Goal: Transaction & Acquisition: Purchase product/service

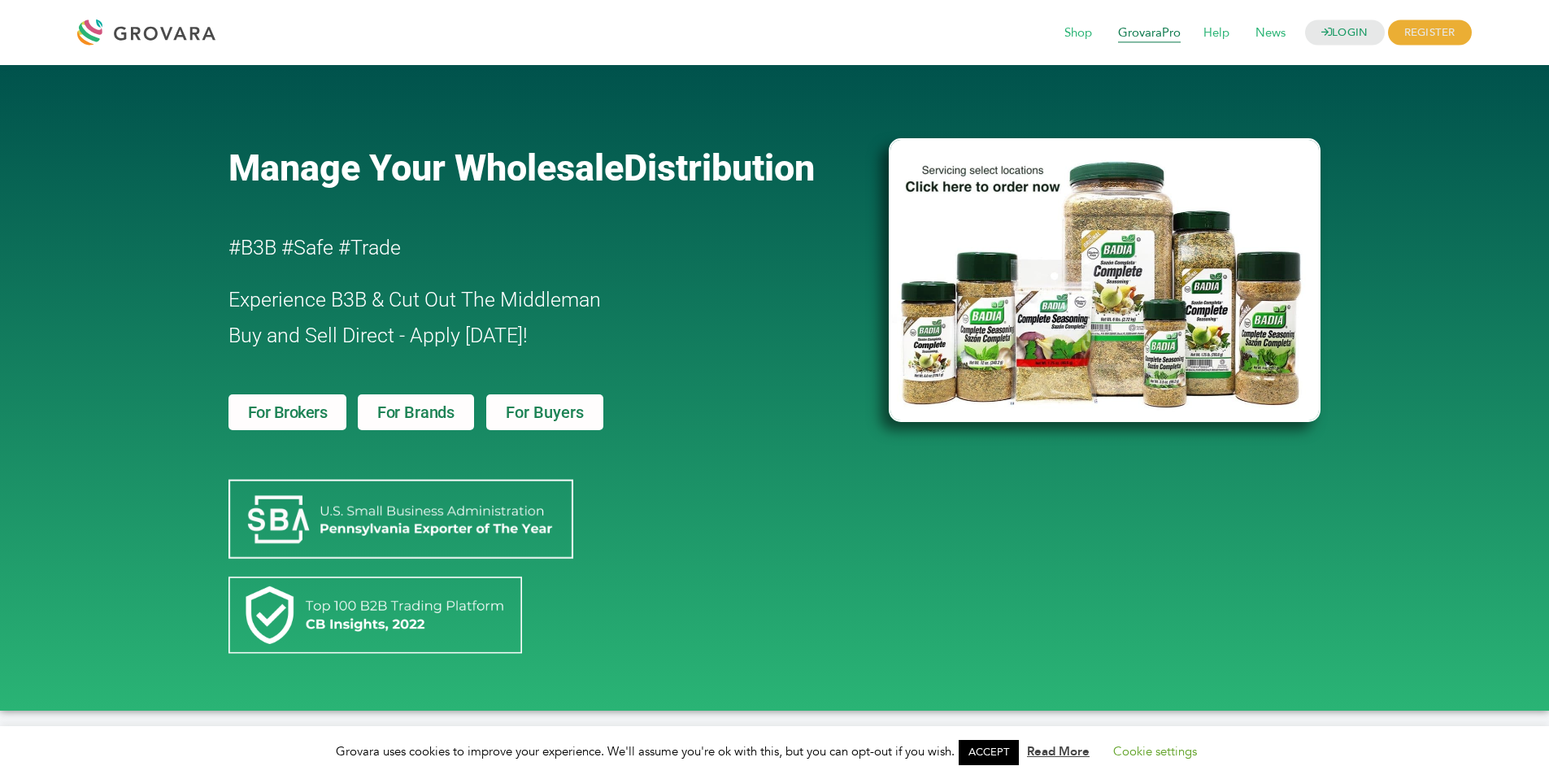
click at [1139, 33] on span "GrovaraPro" at bounding box center [1149, 33] width 85 height 31
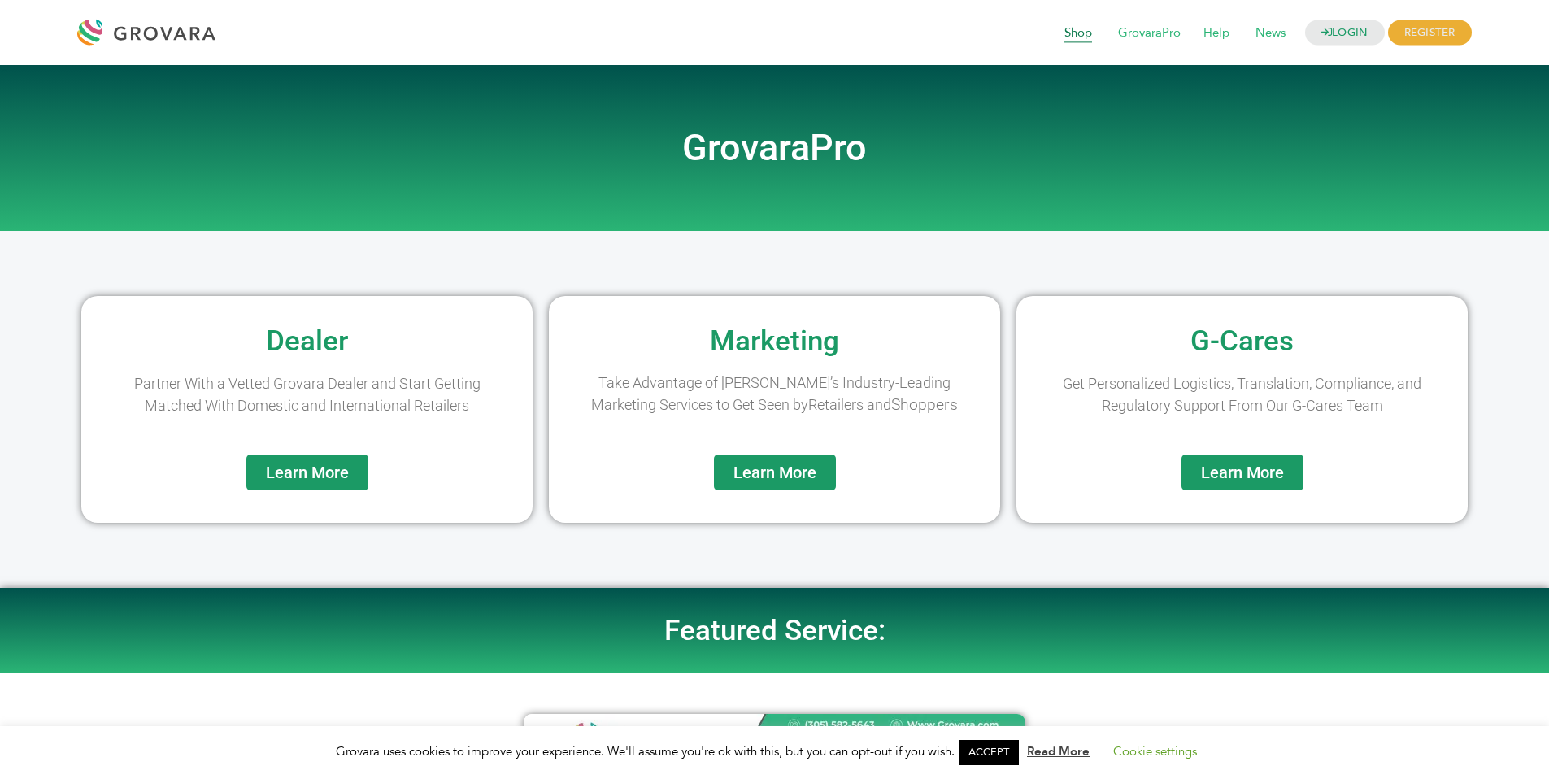
click at [1062, 32] on span "Shop" at bounding box center [1078, 33] width 50 height 31
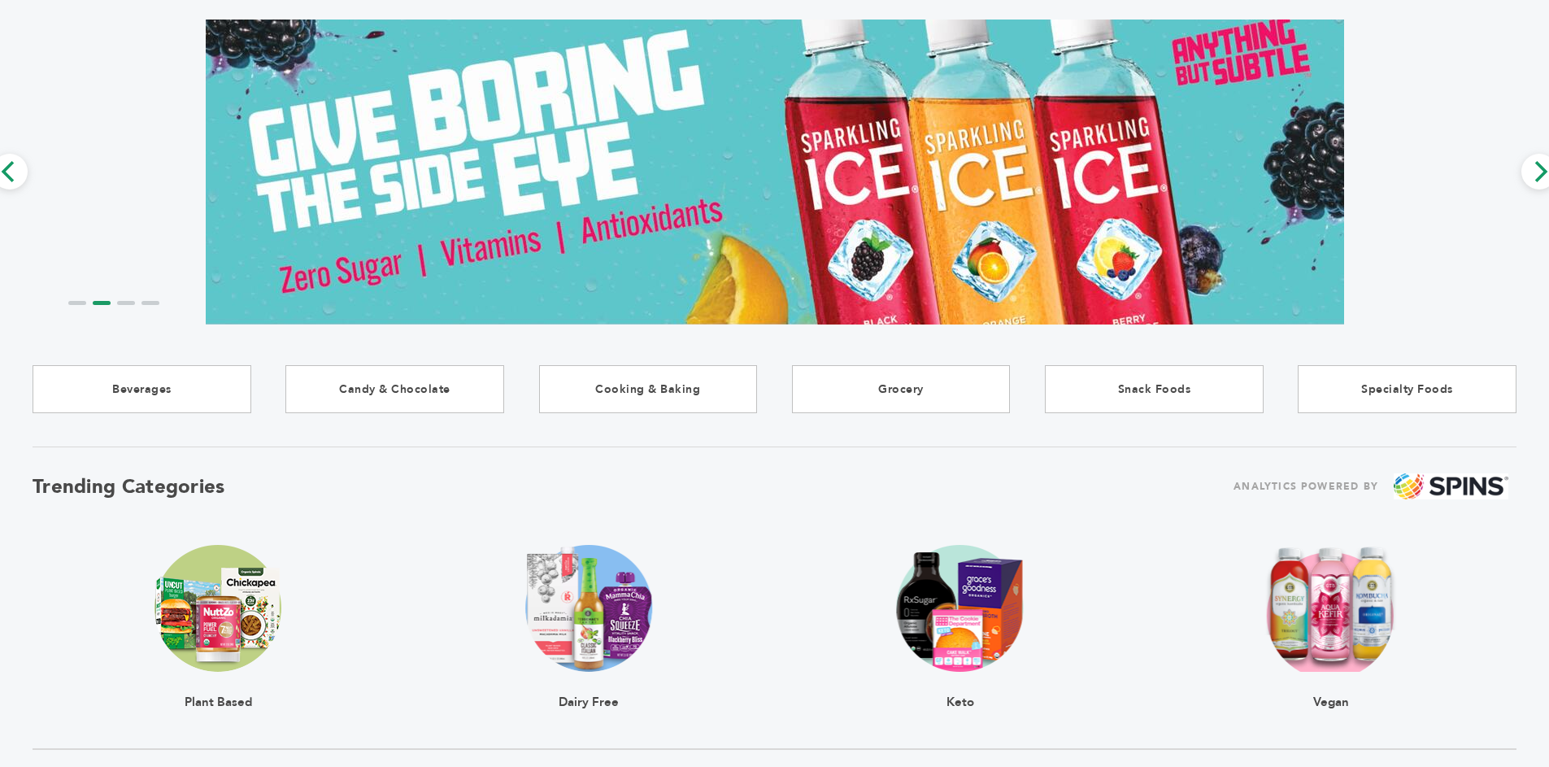
scroll to position [104, 0]
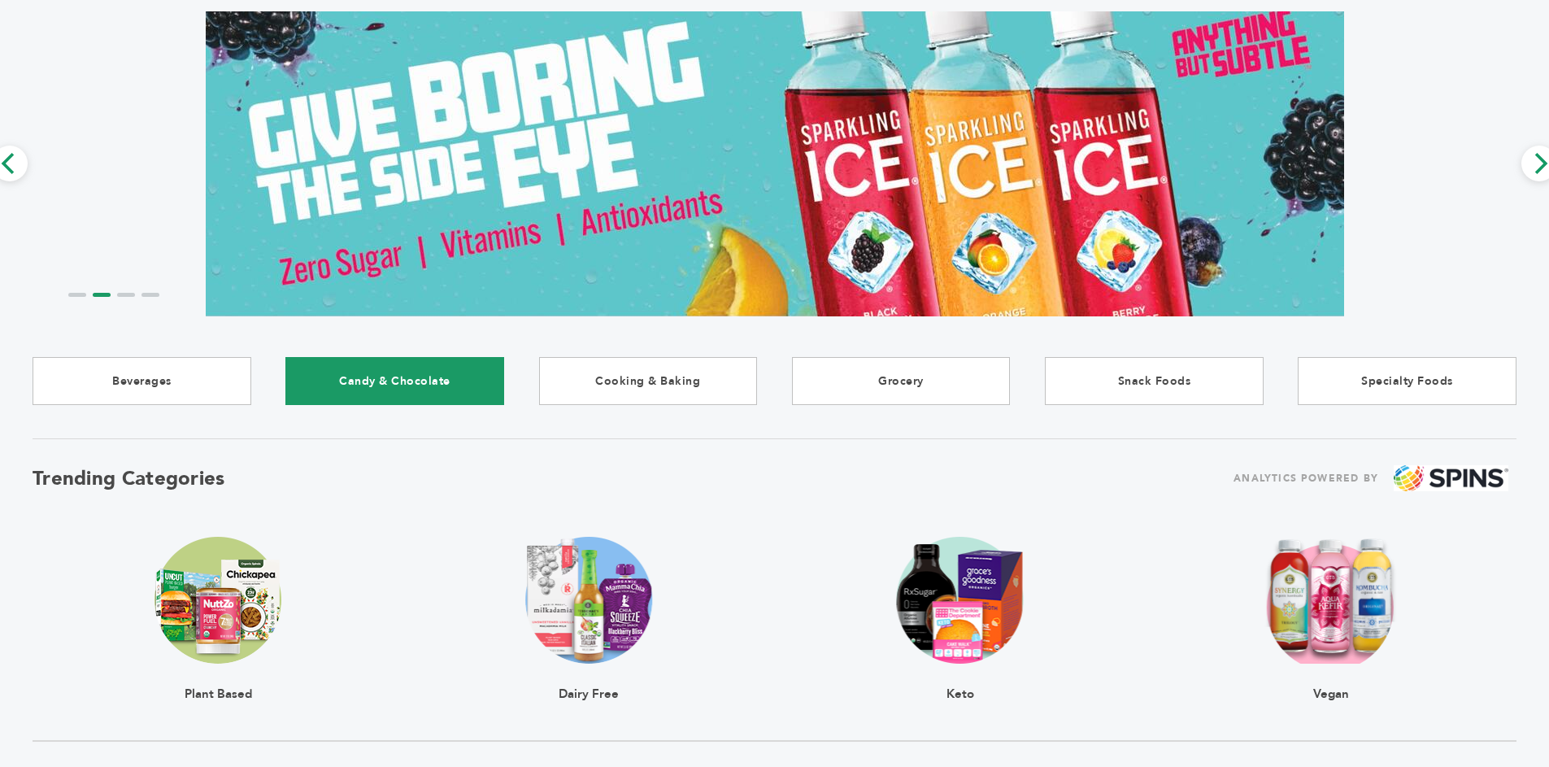
click at [454, 376] on link "Candy & Chocolate" at bounding box center [394, 381] width 219 height 48
